Goal: Task Accomplishment & Management: Use online tool/utility

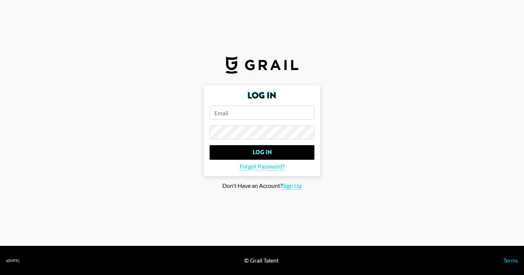
click at [268, 113] on input "email" at bounding box center [262, 113] width 105 height 14
type input "[EMAIL_ADDRESS][DOMAIN_NAME]"
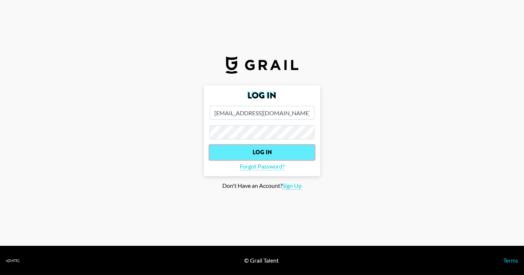
click at [274, 150] on input "Log In" at bounding box center [262, 152] width 105 height 15
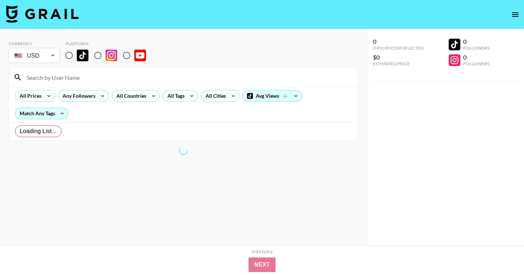
radio input "true"
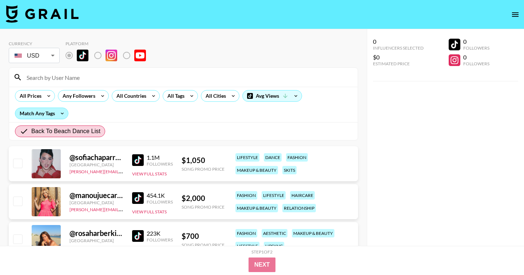
click at [55, 113] on div "Match Any Tags" at bounding box center [41, 113] width 53 height 11
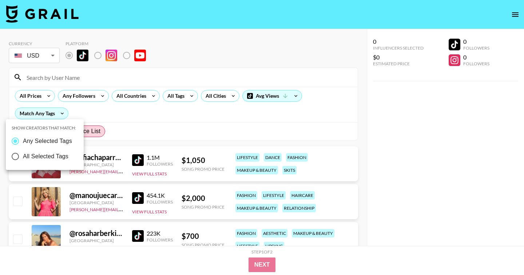
click at [195, 114] on div at bounding box center [262, 137] width 524 height 275
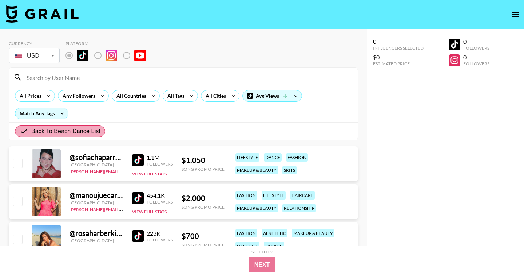
click at [91, 131] on span "Back To Beach Dance List" at bounding box center [65, 131] width 69 height 9
click at [31, 131] on input "Back To Beach Dance List" at bounding box center [26, 131] width 12 height 9
click at [516, 15] on icon "open drawer" at bounding box center [515, 14] width 9 height 9
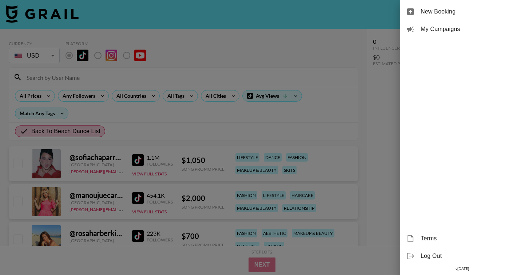
click at [442, 30] on span "My Campaigns" at bounding box center [470, 29] width 98 height 9
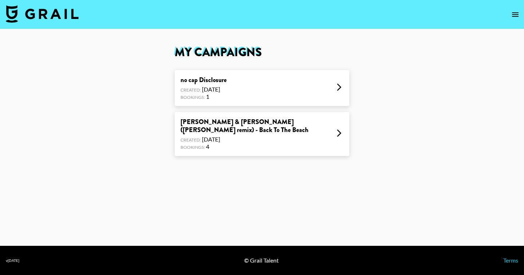
click at [276, 77] on div "no cap Disclosure Created: Jul 17, 2025 Bookings: 1" at bounding box center [262, 88] width 175 height 36
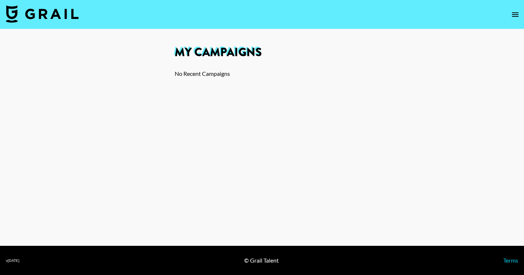
click at [512, 16] on icon "open drawer" at bounding box center [515, 14] width 9 height 9
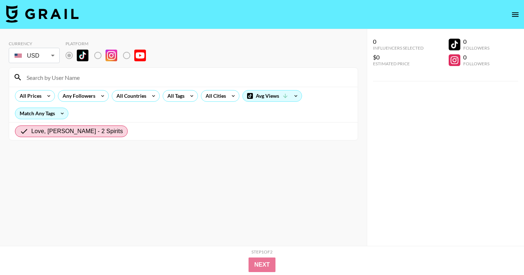
radio input "true"
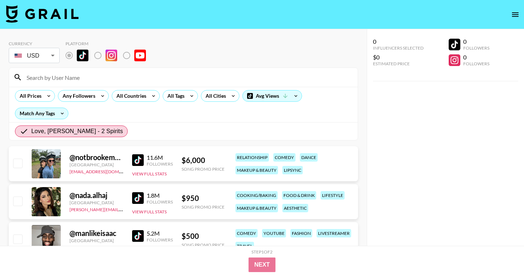
click at [516, 15] on icon "open drawer" at bounding box center [515, 14] width 9 height 9
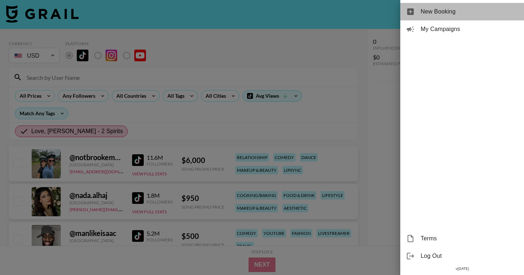
click at [441, 10] on span "New Booking" at bounding box center [470, 11] width 98 height 9
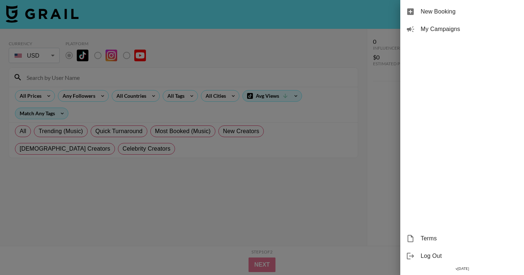
click at [298, 41] on div at bounding box center [262, 137] width 524 height 275
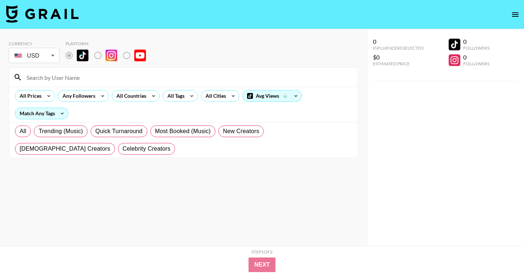
click at [191, 73] on input at bounding box center [187, 77] width 331 height 12
click at [225, 96] on div "All Cities" at bounding box center [214, 95] width 26 height 11
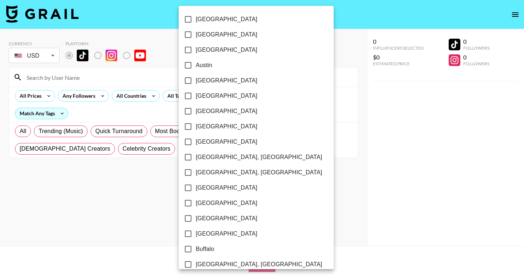
click at [144, 94] on div at bounding box center [262, 137] width 524 height 275
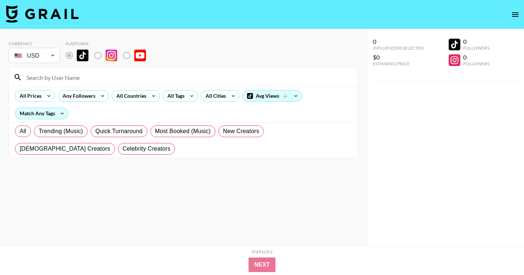
click at [151, 95] on icon at bounding box center [154, 95] width 12 height 11
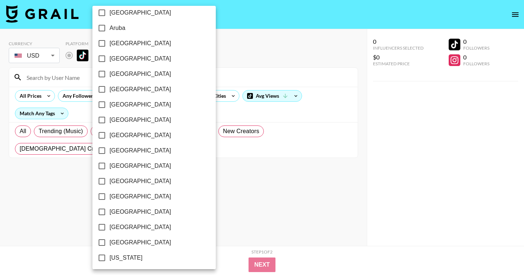
scroll to position [31, 0]
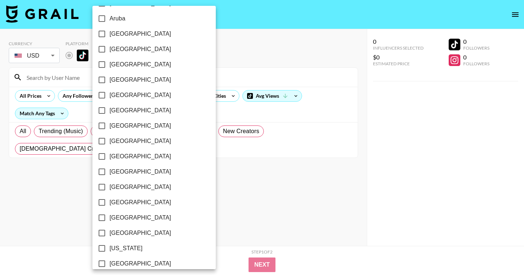
click at [104, 94] on input "[GEOGRAPHIC_DATA]" at bounding box center [101, 94] width 15 height 15
checkbox input "true"
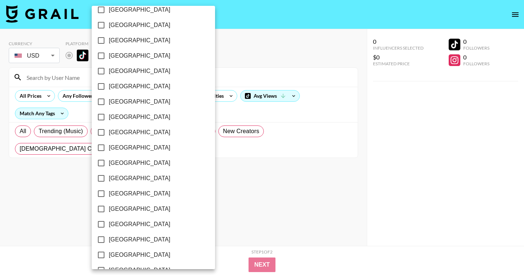
scroll to position [575, 0]
click at [103, 222] on input "[GEOGRAPHIC_DATA]" at bounding box center [101, 224] width 15 height 15
checkbox input "true"
